Goal: Find contact information: Find contact information

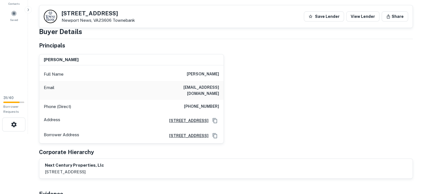
scroll to position [56, 0]
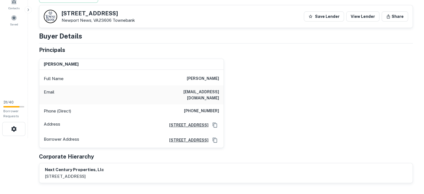
drag, startPoint x: 177, startPoint y: 96, endPoint x: 218, endPoint y: 93, distance: 41.6
click at [218, 82] on h6 "[PERSON_NAME]" at bounding box center [203, 78] width 32 height 7
copy h6 "[PERSON_NAME]"
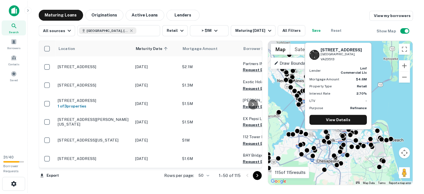
scroll to position [902, 0]
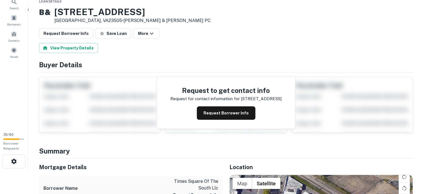
scroll to position [28, 0]
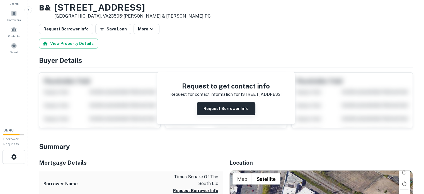
click at [241, 115] on button "Request Borrower Info" at bounding box center [226, 108] width 59 height 13
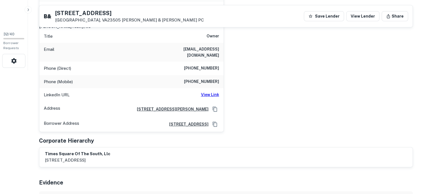
scroll to position [84, 0]
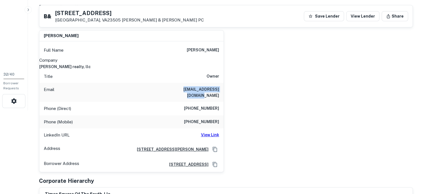
drag, startPoint x: 154, startPoint y: 113, endPoint x: 221, endPoint y: 118, distance: 66.8
click at [221, 102] on div "Email [EMAIL_ADDRESS][DOMAIN_NAME]" at bounding box center [131, 92] width 184 height 19
copy h6 "[EMAIL_ADDRESS][DOMAIN_NAME]"
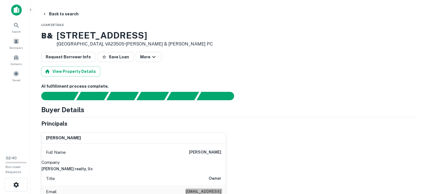
scroll to position [0, 0]
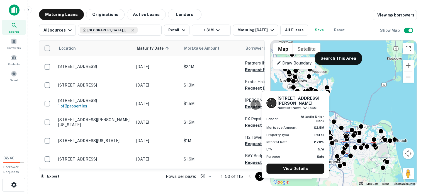
scroll to position [957, 0]
